Goal: Find contact information: Find contact information

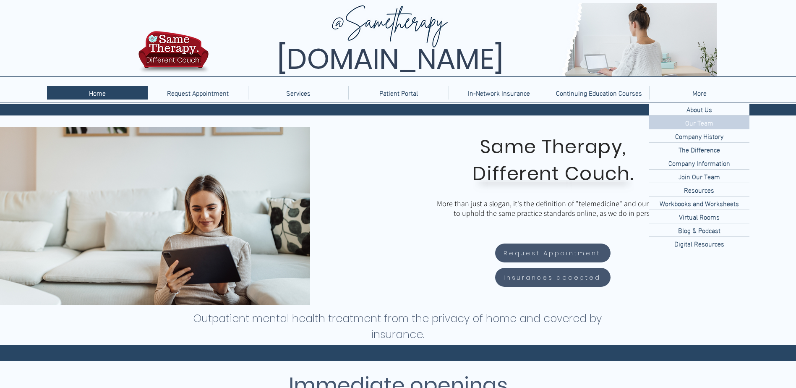
click at [696, 123] on p "Our Team" at bounding box center [699, 122] width 35 height 13
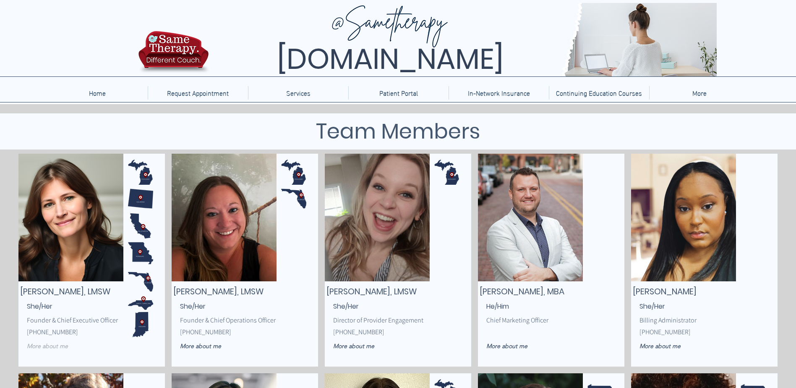
click at [51, 346] on span "More about me" at bounding box center [47, 346] width 41 height 8
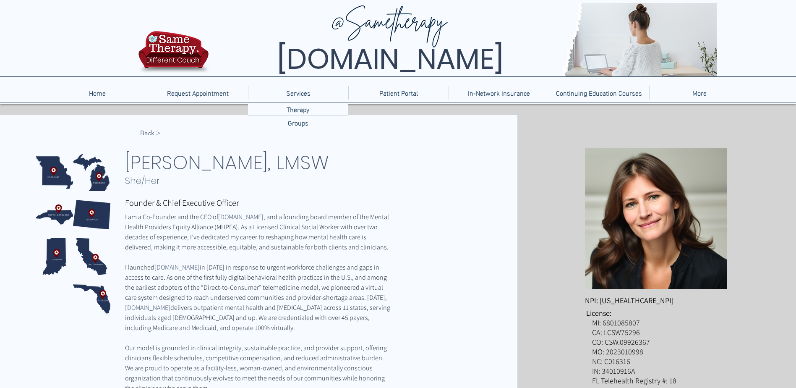
click at [165, 223] on span ", and a founding board member of the Mental Health Providers Equity Alliance (M…" at bounding box center [257, 231] width 265 height 39
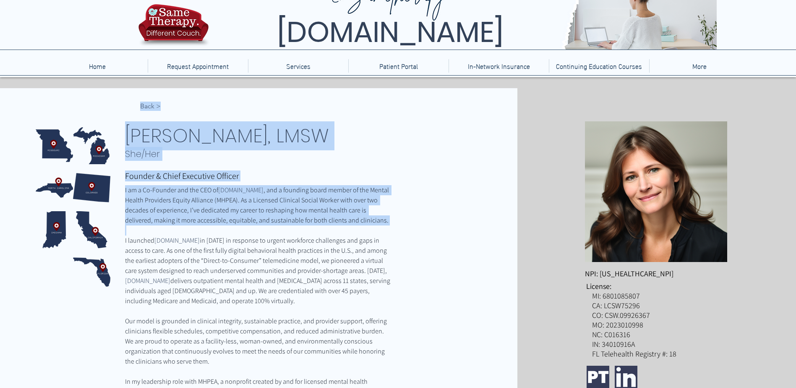
drag, startPoint x: 123, startPoint y: 217, endPoint x: 223, endPoint y: 232, distance: 100.9
click at [223, 232] on div "< Back [PERSON_NAME], LMSW She/Her Founder & Chief Executive Officer I am a Co-…" at bounding box center [258, 359] width 517 height 543
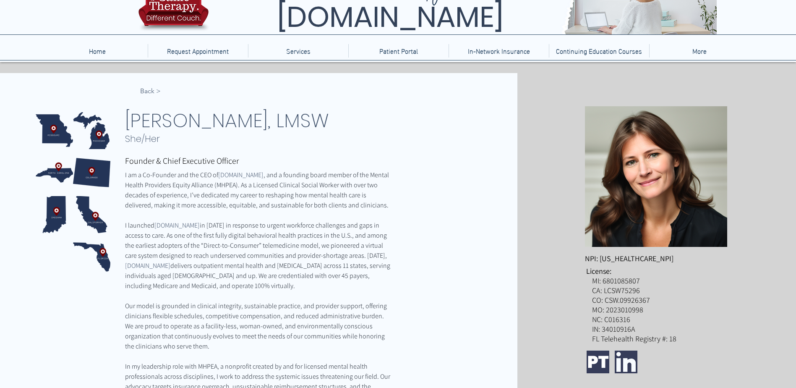
drag, startPoint x: 223, startPoint y: 232, endPoint x: 198, endPoint y: 217, distance: 29.3
click at [214, 233] on span "in [DATE] in response to urgent workforce challenges and gaps in access to care…" at bounding box center [256, 240] width 263 height 39
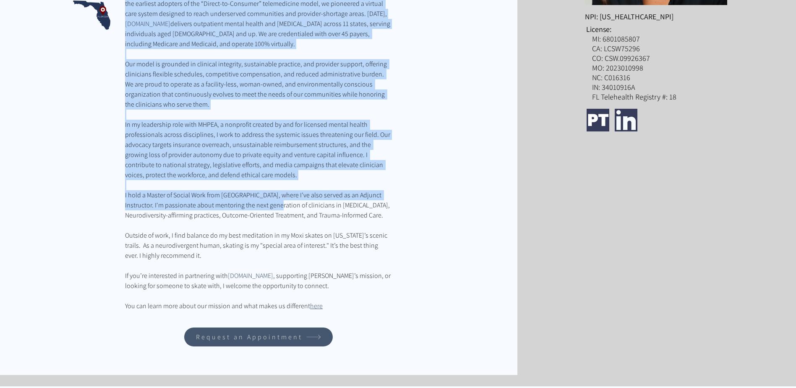
scroll to position [294, 0]
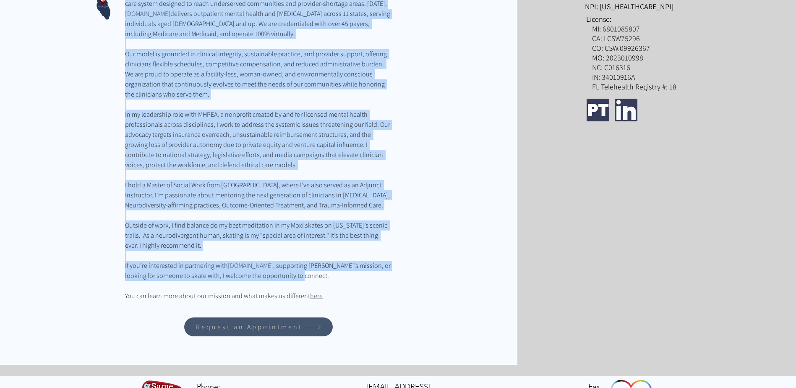
drag, startPoint x: 127, startPoint y: 118, endPoint x: 352, endPoint y: 288, distance: 282.4
click at [352, 288] on div "< Back [PERSON_NAME], LMSW She/Her Founder & Chief Executive Officer I am a Co-…" at bounding box center [258, 92] width 517 height 543
copy div "Lorem Ipsumdolor, SITA Con/Adi Elitsed & Doeiu Temporinc Utlabor E do m Al-Enim…"
